Goal: Task Accomplishment & Management: Use online tool/utility

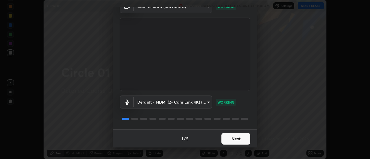
scroll to position [30, 0]
click at [238, 138] on button "Next" at bounding box center [235, 139] width 29 height 12
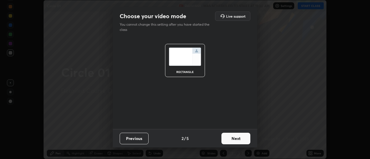
scroll to position [0, 0]
click at [242, 140] on button "Next" at bounding box center [235, 139] width 29 height 12
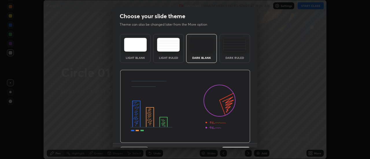
scroll to position [14, 0]
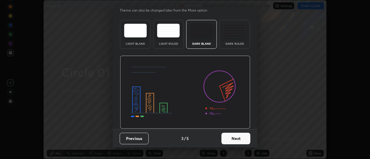
click at [240, 139] on button "Next" at bounding box center [235, 139] width 29 height 12
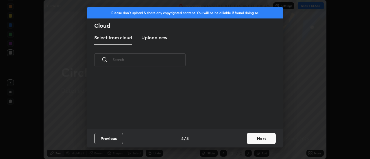
scroll to position [0, 0]
click at [254, 138] on button "Next" at bounding box center [261, 139] width 29 height 12
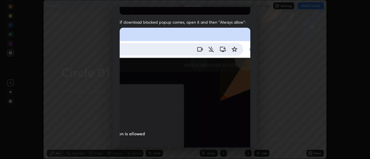
scroll to position [148, 0]
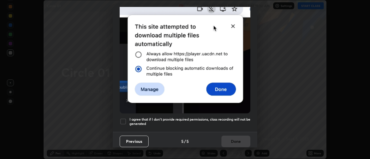
click at [123, 118] on div at bounding box center [123, 121] width 7 height 7
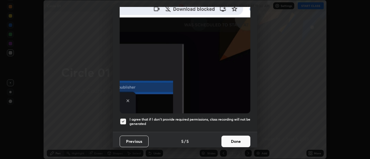
click at [238, 138] on button "Done" at bounding box center [235, 142] width 29 height 12
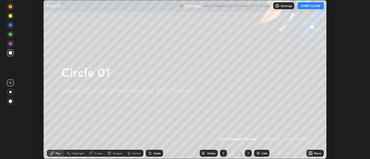
click at [265, 152] on div "Add" at bounding box center [263, 153] width 5 height 3
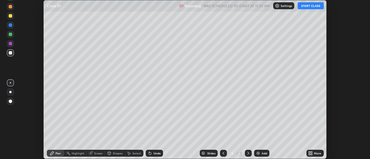
click at [307, 5] on button "START CLASS" at bounding box center [311, 5] width 26 height 7
click at [202, 156] on div "Slides" at bounding box center [209, 153] width 18 height 7
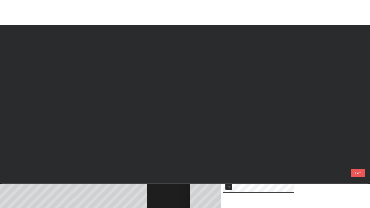
scroll to position [208, 370]
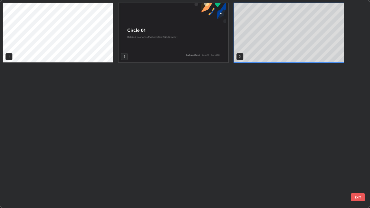
click at [223, 56] on img "grid" at bounding box center [173, 32] width 110 height 59
click at [222, 54] on img "grid" at bounding box center [173, 32] width 110 height 59
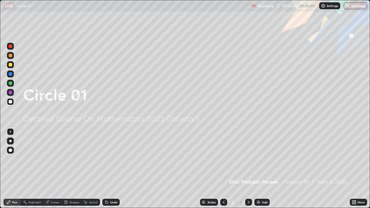
click at [349, 6] on img "button" at bounding box center [348, 5] width 5 height 5
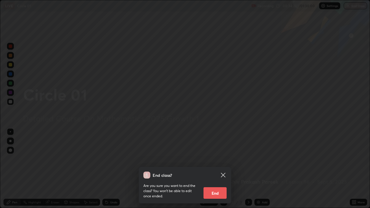
click at [219, 159] on button "End" at bounding box center [214, 193] width 23 height 12
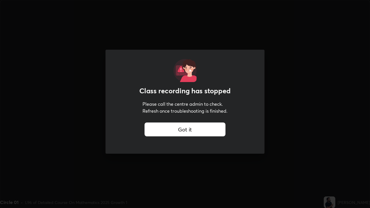
click at [160, 125] on div "Got it" at bounding box center [184, 130] width 81 height 14
